Goal: Task Accomplishment & Management: Use online tool/utility

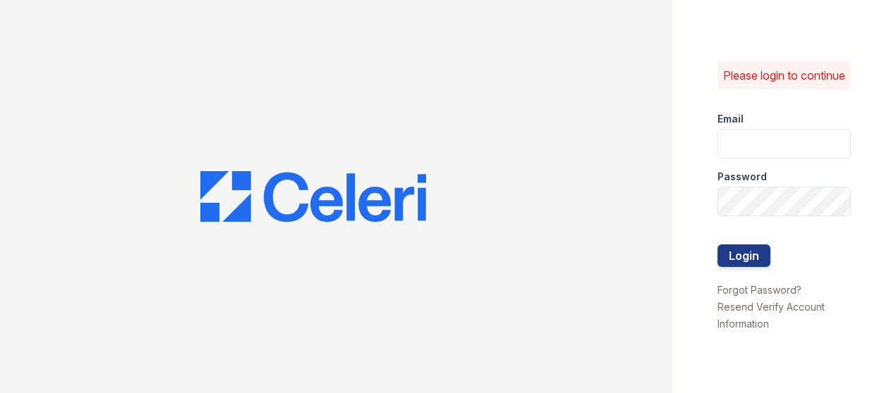
type input "[EMAIL_ADDRESS][DOMAIN_NAME]"
click at [644, 212] on div at bounding box center [336, 196] width 672 height 393
click at [731, 259] on button "Login" at bounding box center [743, 256] width 53 height 23
